Goal: Task Accomplishment & Management: Manage account settings

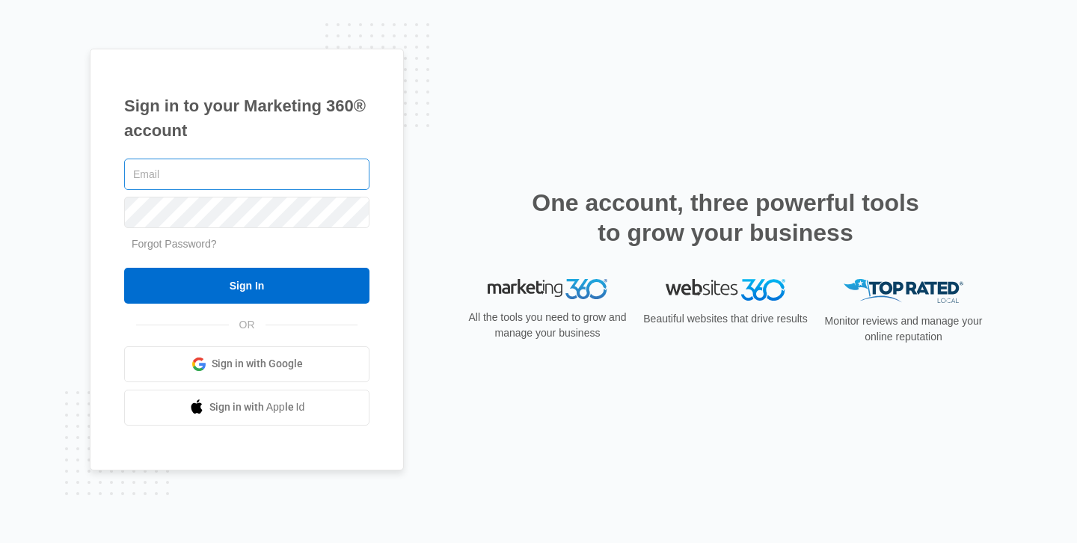
click at [264, 173] on input "text" at bounding box center [246, 174] width 245 height 31
type input "[EMAIL_ADDRESS][DOMAIN_NAME]"
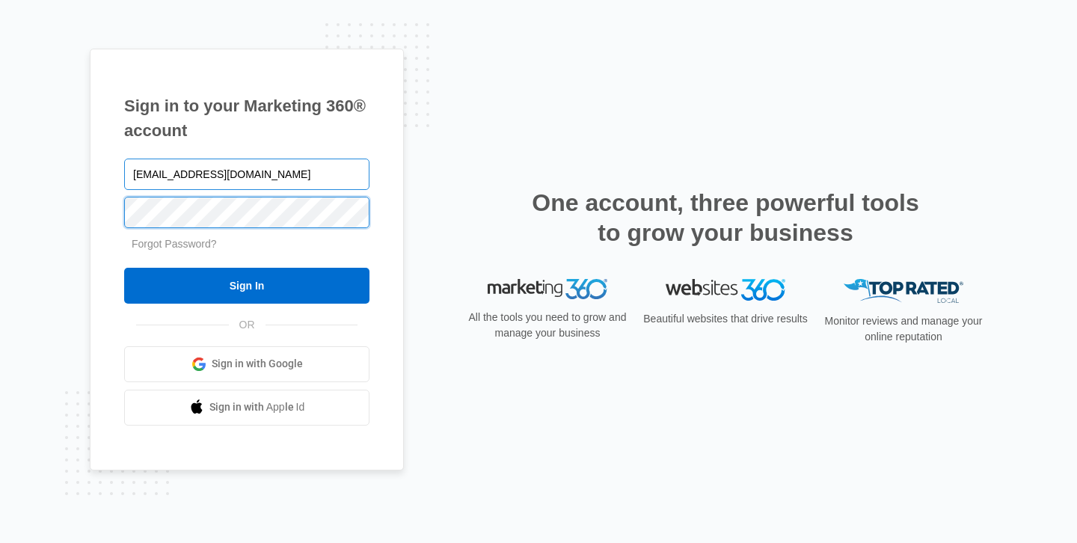
click at [124, 268] on input "Sign In" at bounding box center [246, 286] width 245 height 36
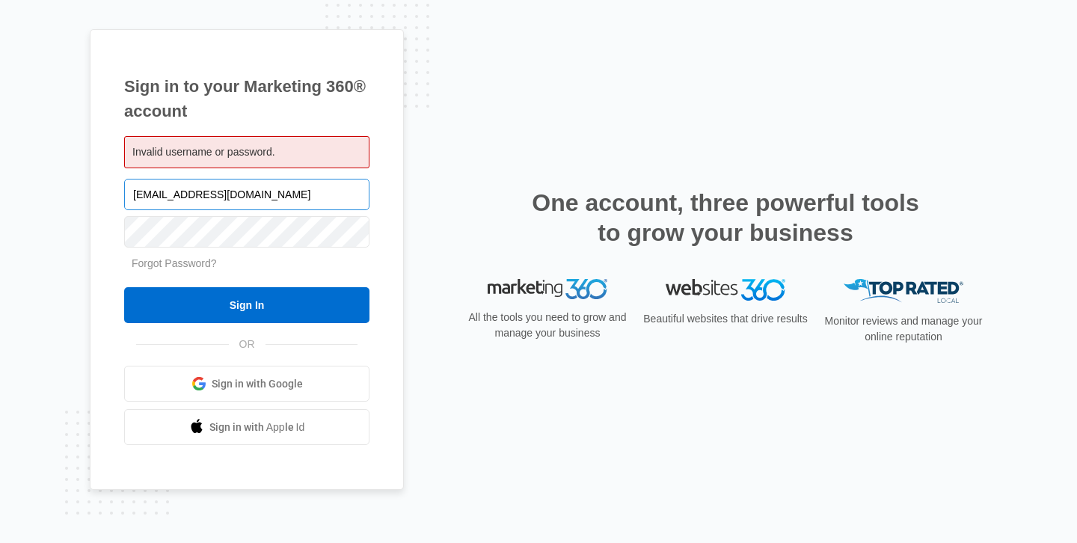
click at [266, 195] on input "[EMAIL_ADDRESS][DOMAIN_NAME]" at bounding box center [246, 194] width 245 height 31
type input "contact"
click at [263, 382] on span "Sign in with Google" at bounding box center [257, 384] width 91 height 16
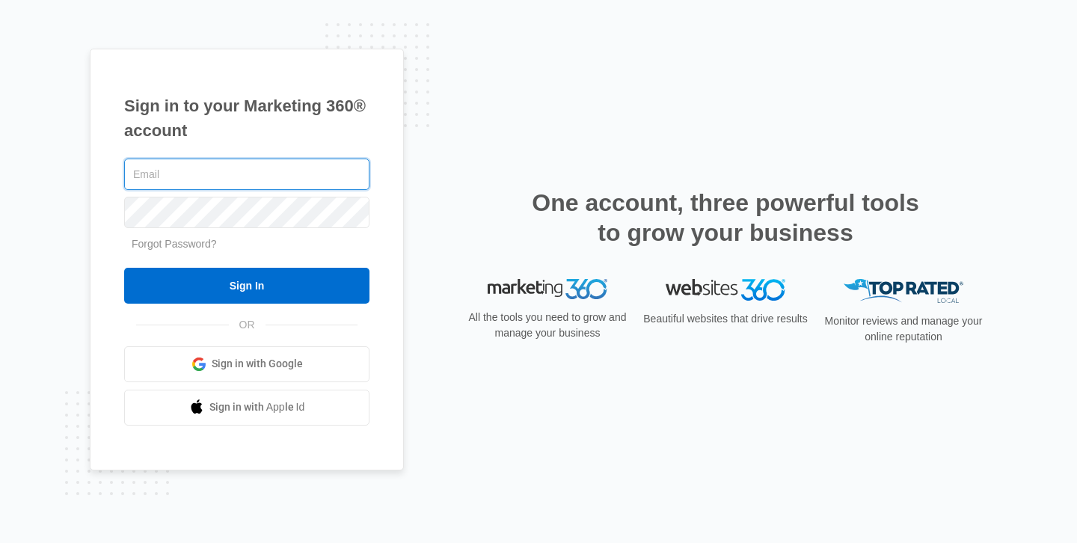
click at [235, 180] on input "text" at bounding box center [246, 174] width 245 height 31
paste input "[EMAIL_ADDRESS][DOMAIN_NAME]"
type input "[EMAIL_ADDRESS][DOMAIN_NAME]"
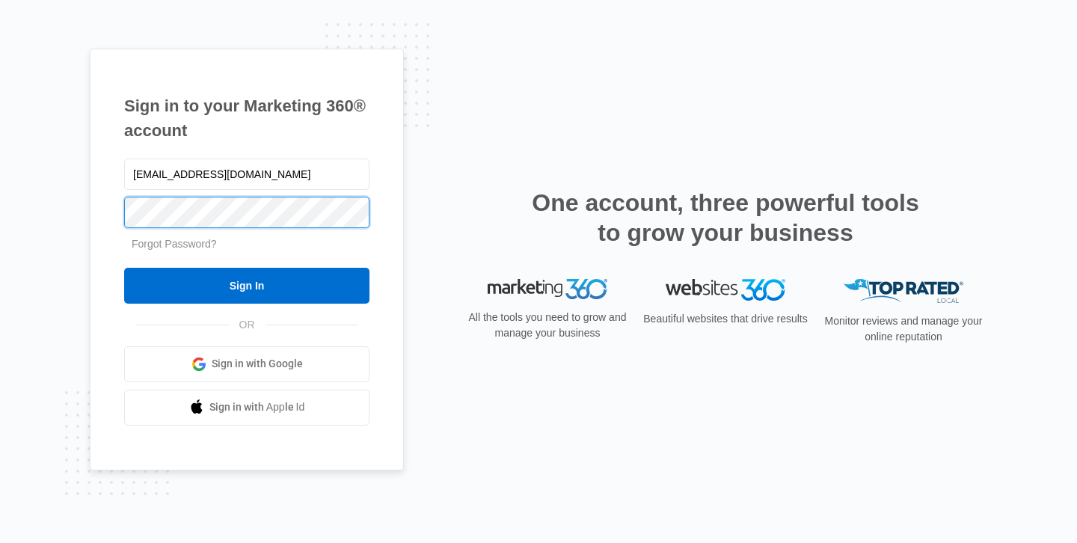
click at [124, 268] on input "Sign In" at bounding box center [246, 286] width 245 height 36
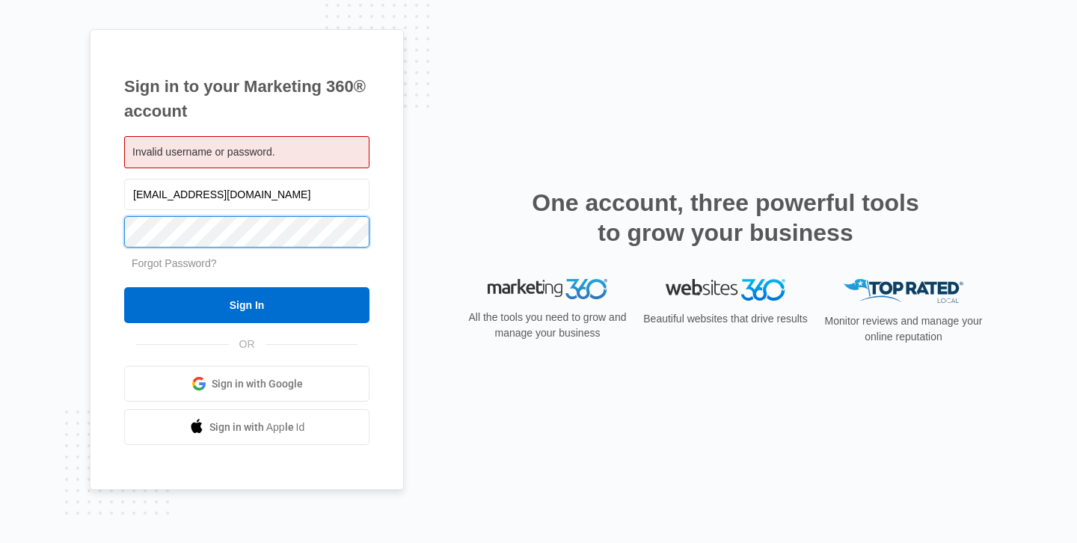
click at [124, 287] on input "Sign In" at bounding box center [246, 305] width 245 height 36
click at [287, 373] on link "Sign in with Google" at bounding box center [246, 384] width 245 height 36
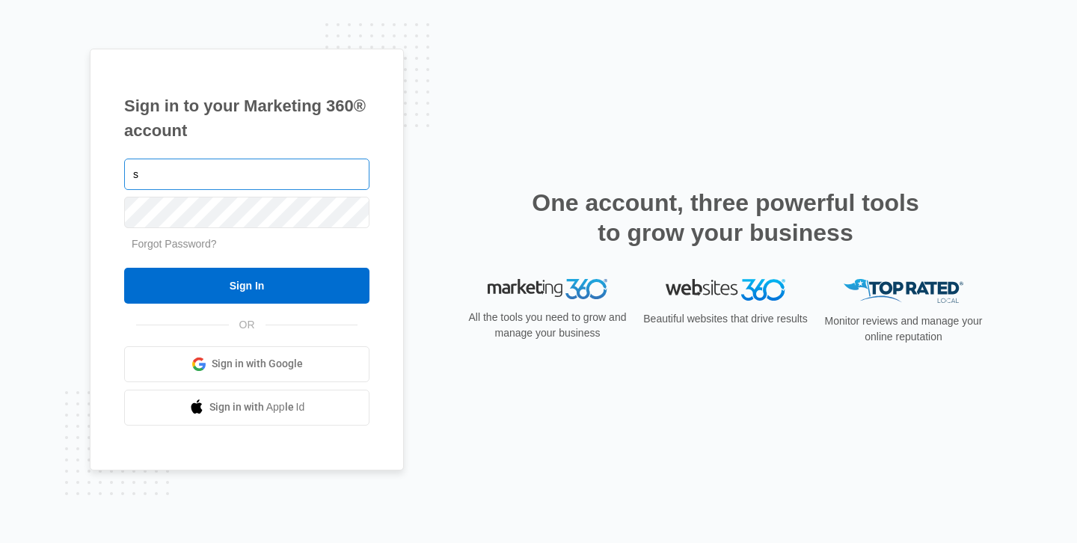
type input "[EMAIL_ADDRESS][DOMAIN_NAME]"
click at [297, 174] on input "text" at bounding box center [246, 174] width 245 height 31
type input "[EMAIL_ADDRESS][DOMAIN_NAME]"
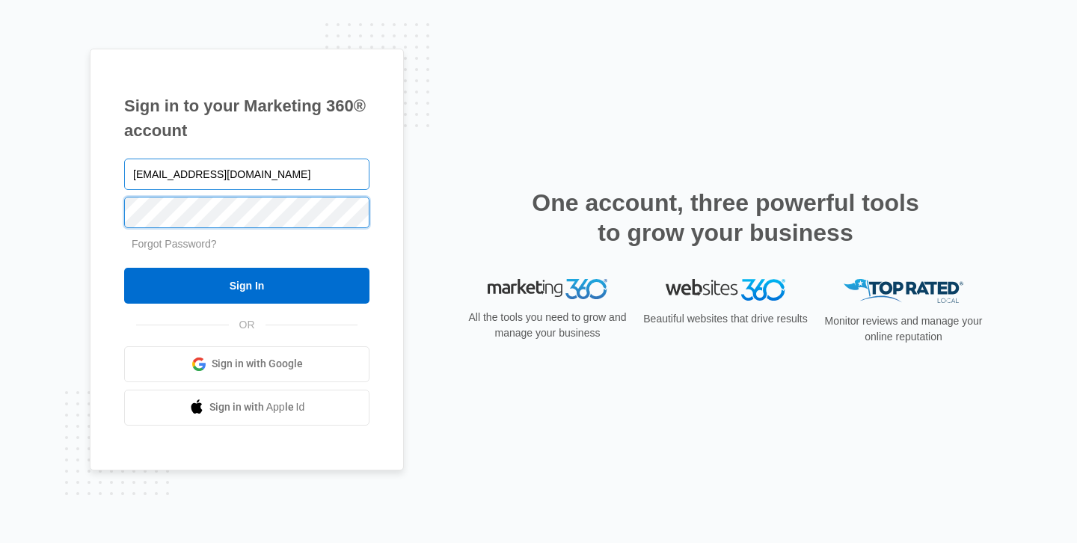
click at [124, 268] on input "Sign In" at bounding box center [246, 286] width 245 height 36
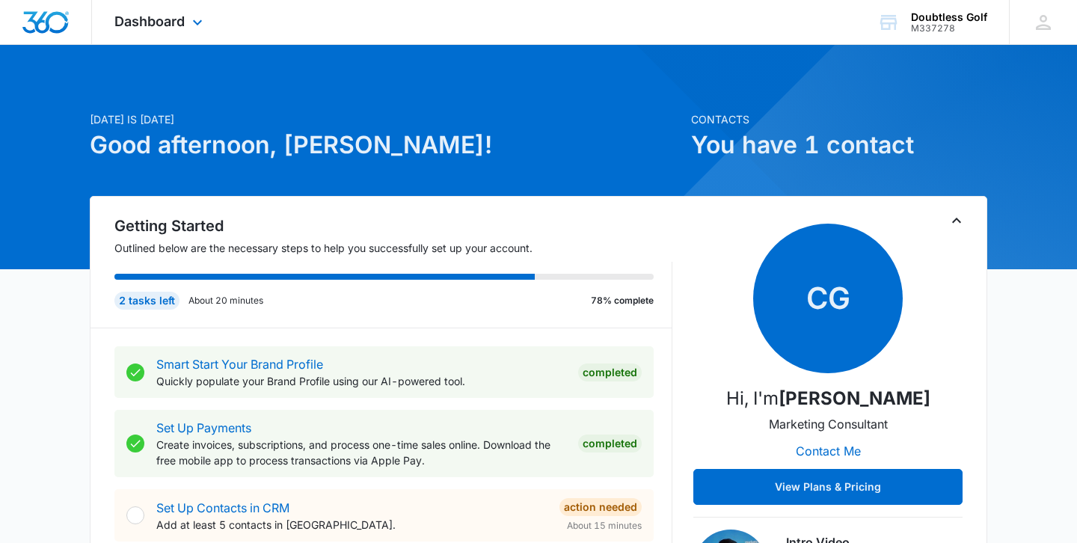
click at [52, 18] on img "Dashboard" at bounding box center [46, 22] width 48 height 22
click at [182, 34] on div "Dashboard Apps Reputation Websites Forms CRM Email Social Shop Payments POS Con…" at bounding box center [160, 22] width 137 height 44
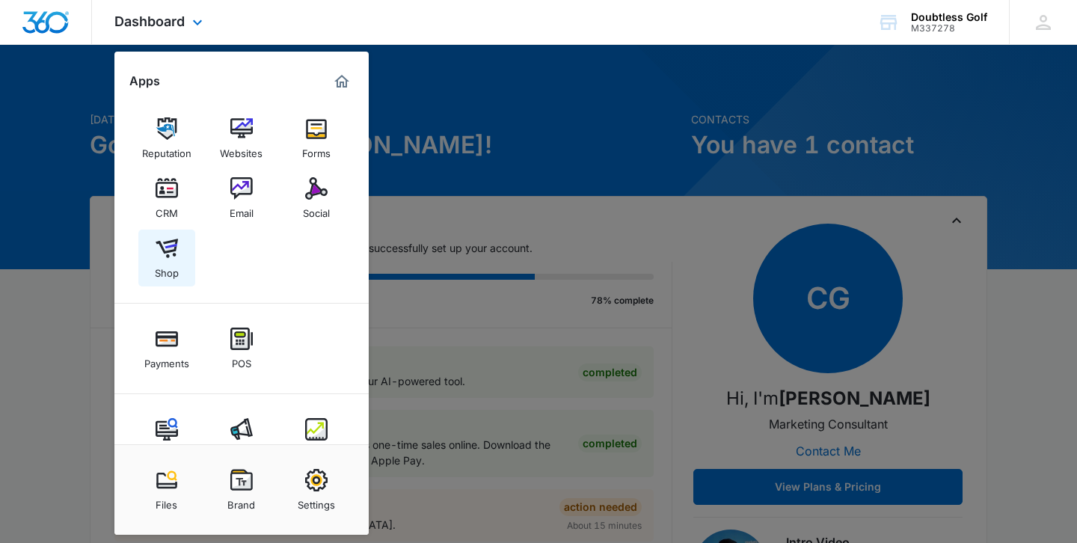
click at [174, 248] on img at bounding box center [167, 248] width 22 height 22
